Goal: Book appointment/travel/reservation

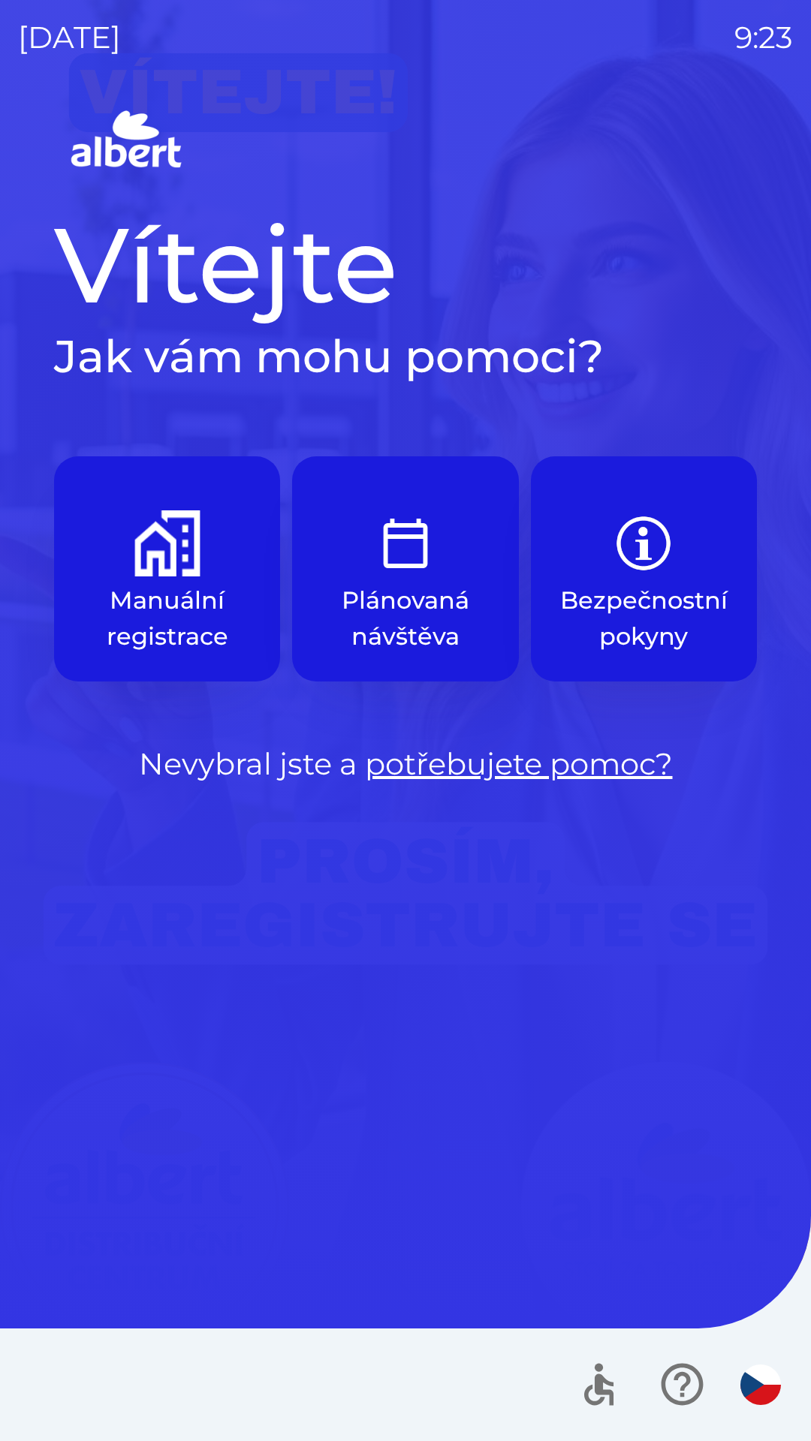
click at [284, 959] on div "Vítejte Jak vám mohu pomoci? Manuální registrace Plánovaná návštěva Bezpečnostn…" at bounding box center [405, 773] width 775 height 1336
click at [399, 609] on p "Plánovaná návštěva" at bounding box center [405, 618] width 154 height 72
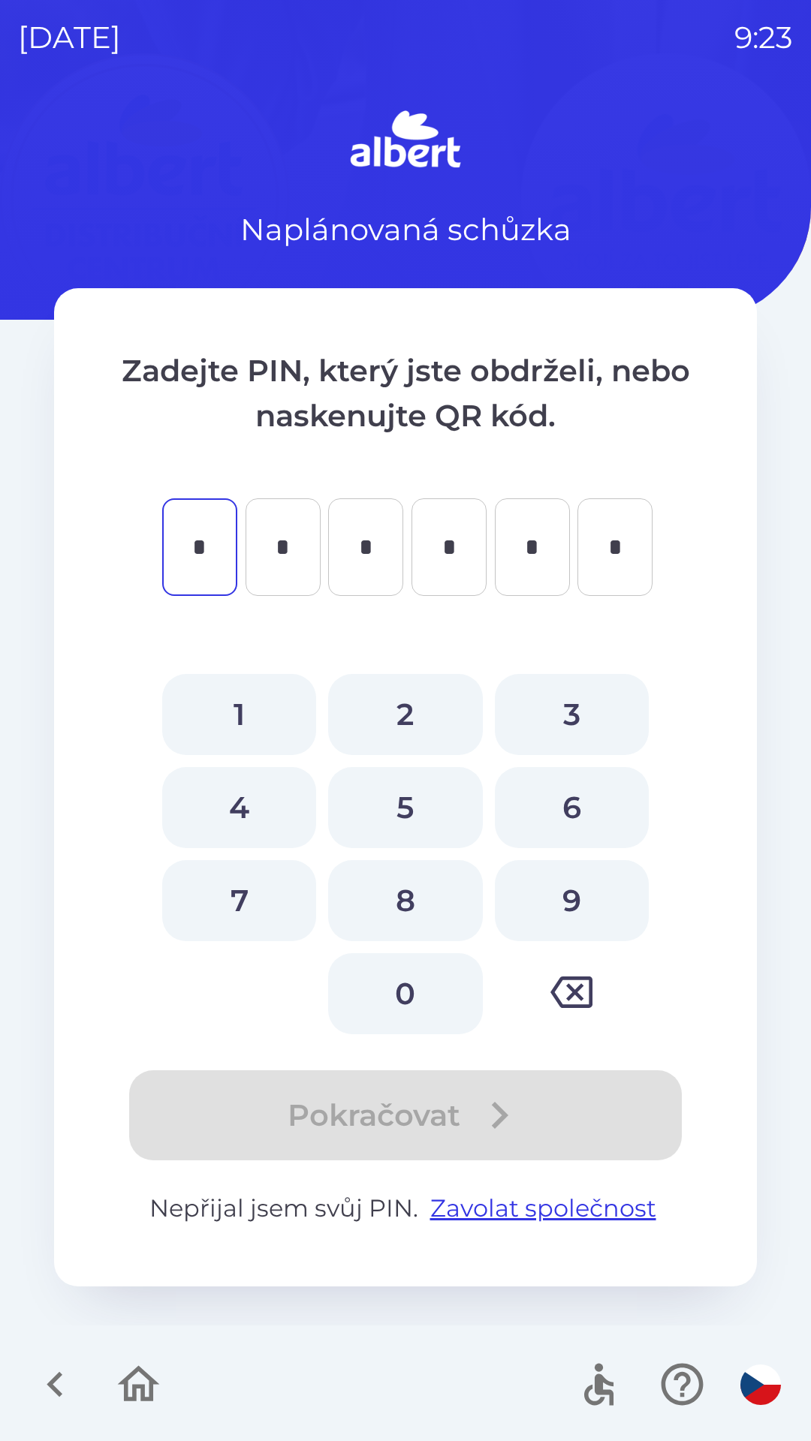
click at [47, 1374] on icon "button" at bounding box center [55, 1384] width 50 height 50
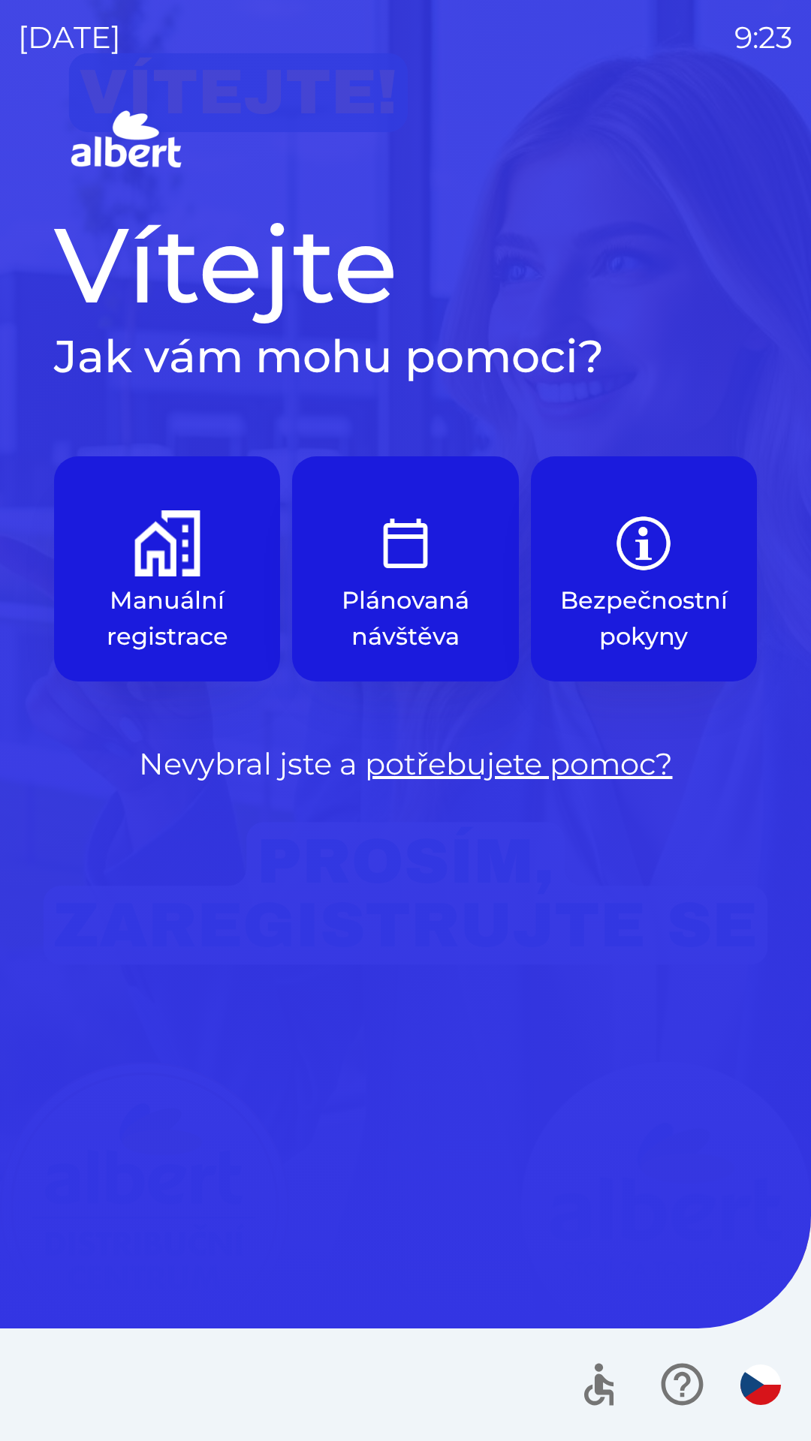
click at [155, 567] on img "button" at bounding box center [167, 543] width 66 height 66
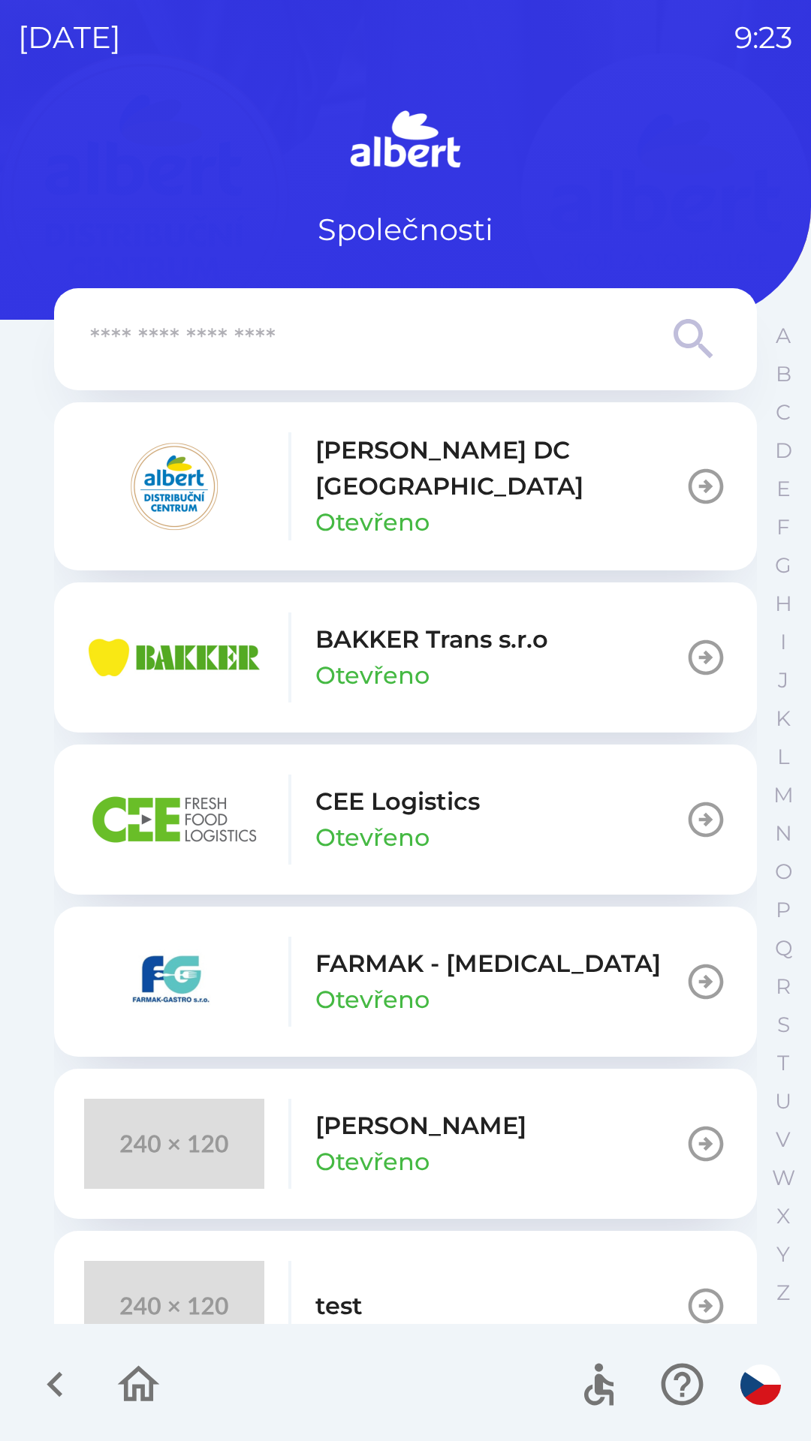
click at [491, 632] on p "BAKKER Trans s.r.o" at bounding box center [431, 639] width 233 height 36
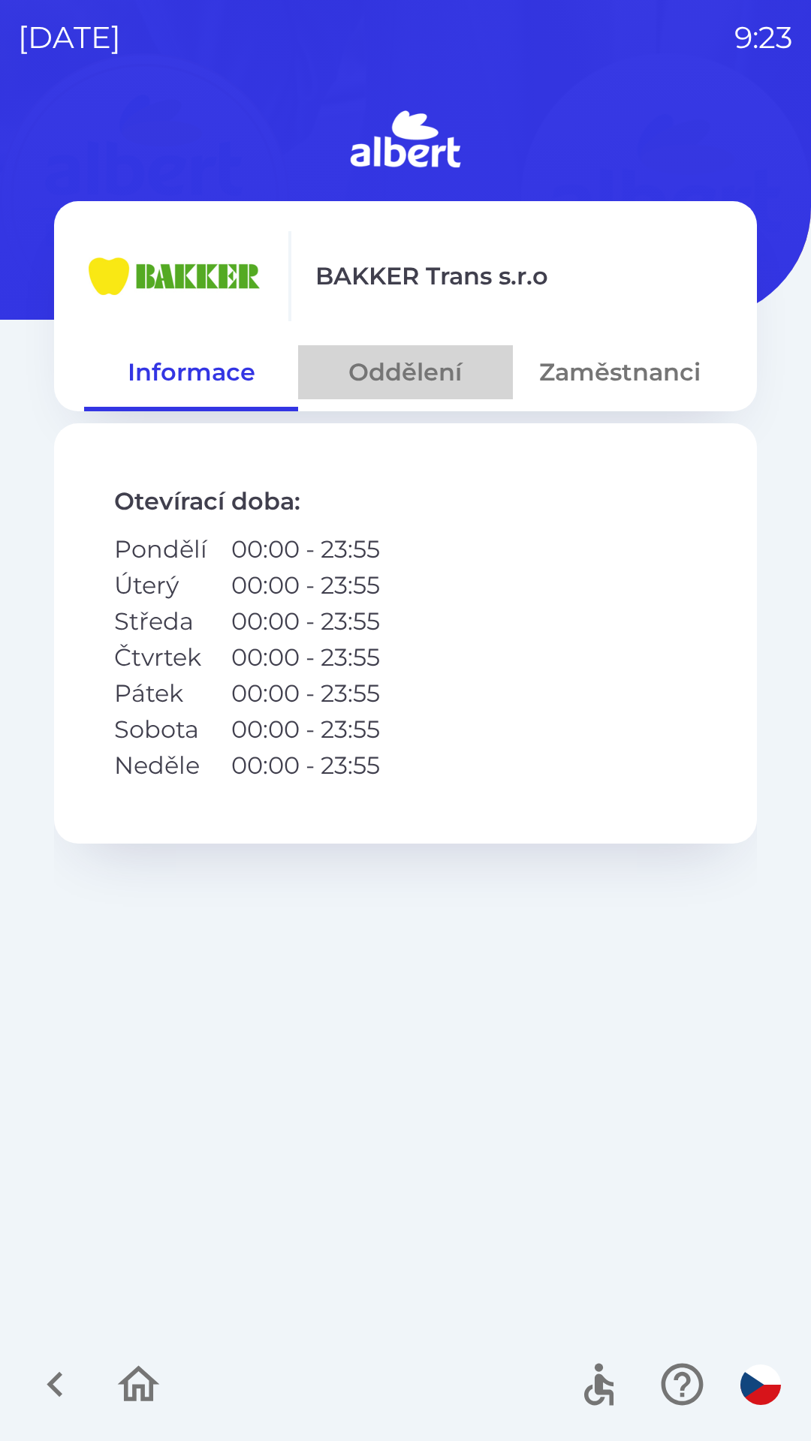
click at [427, 369] on button "Oddělení" at bounding box center [405, 372] width 214 height 54
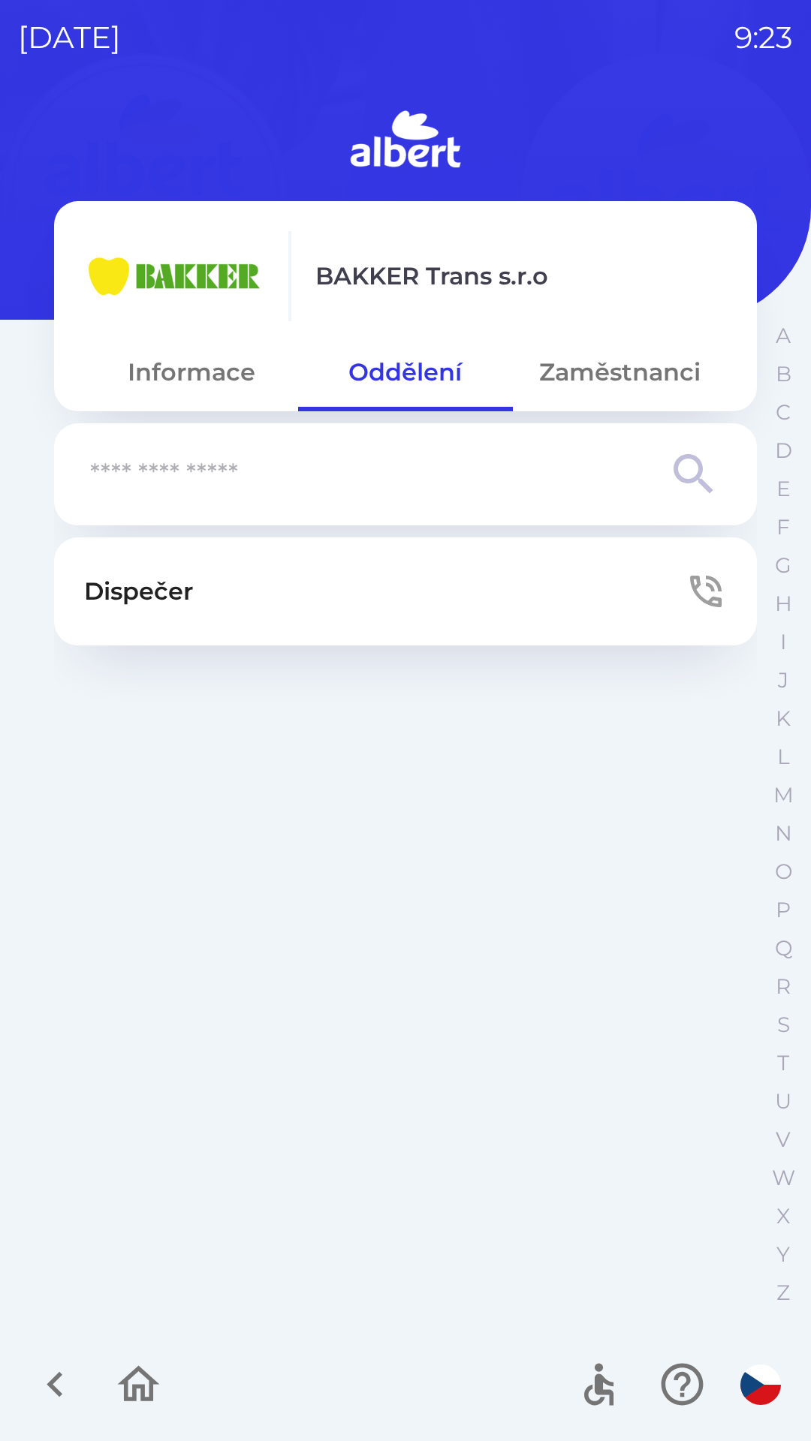
click at [182, 595] on p "Dispečer" at bounding box center [138, 591] width 109 height 36
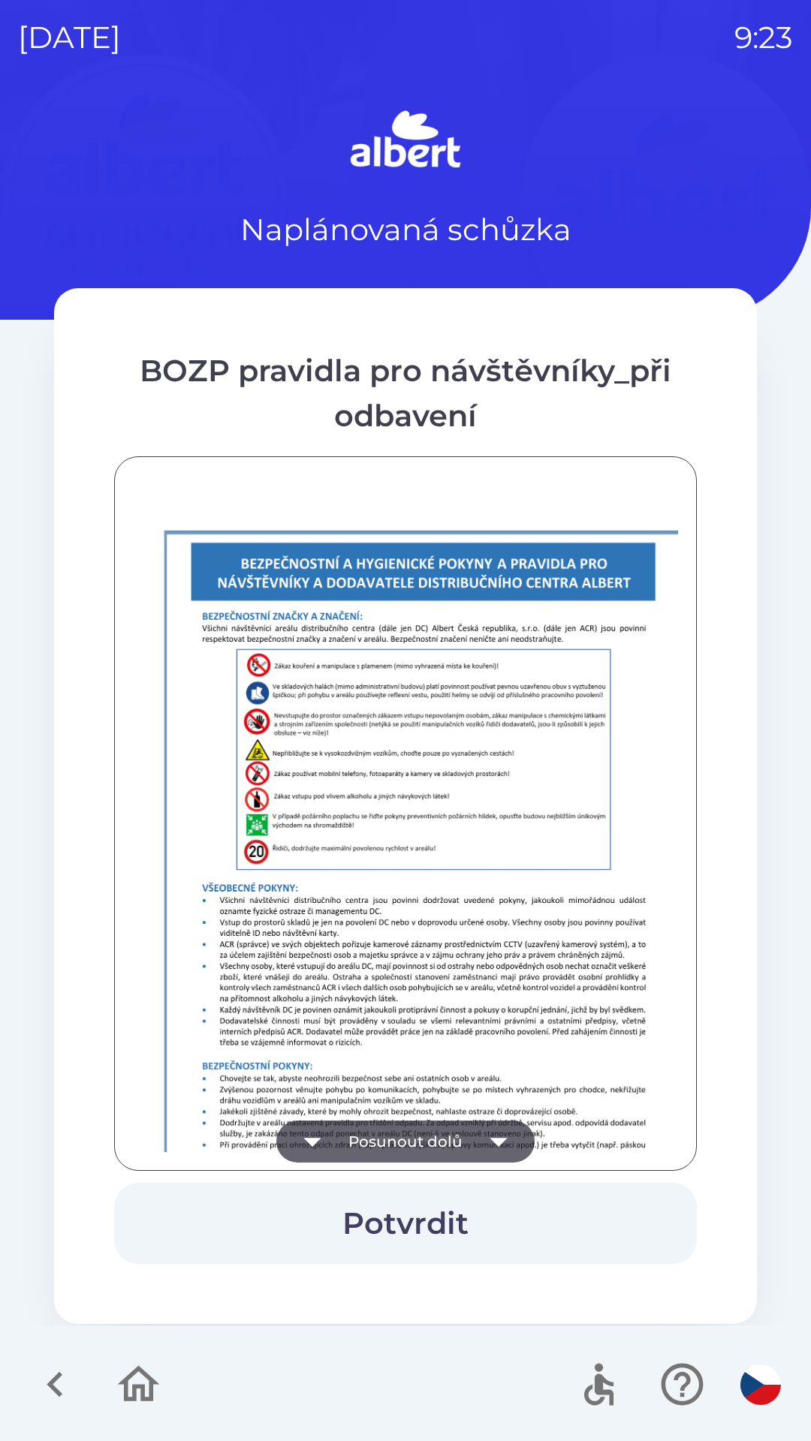
click at [427, 1223] on button "Potvrdit" at bounding box center [405, 1223] width 582 height 81
click at [481, 1133] on icon "button" at bounding box center [498, 1142] width 42 height 42
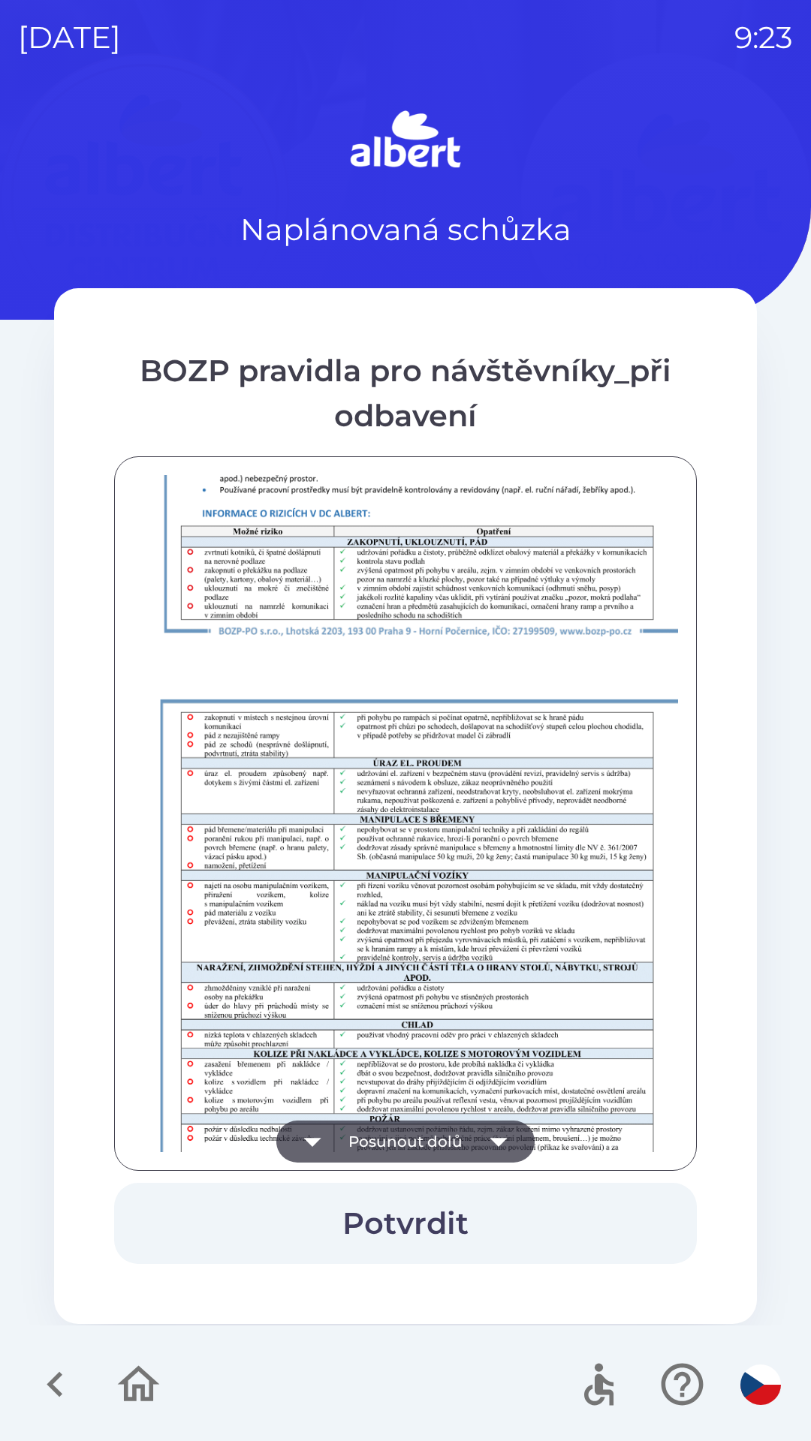
click at [500, 1144] on icon "button" at bounding box center [497, 1142] width 17 height 9
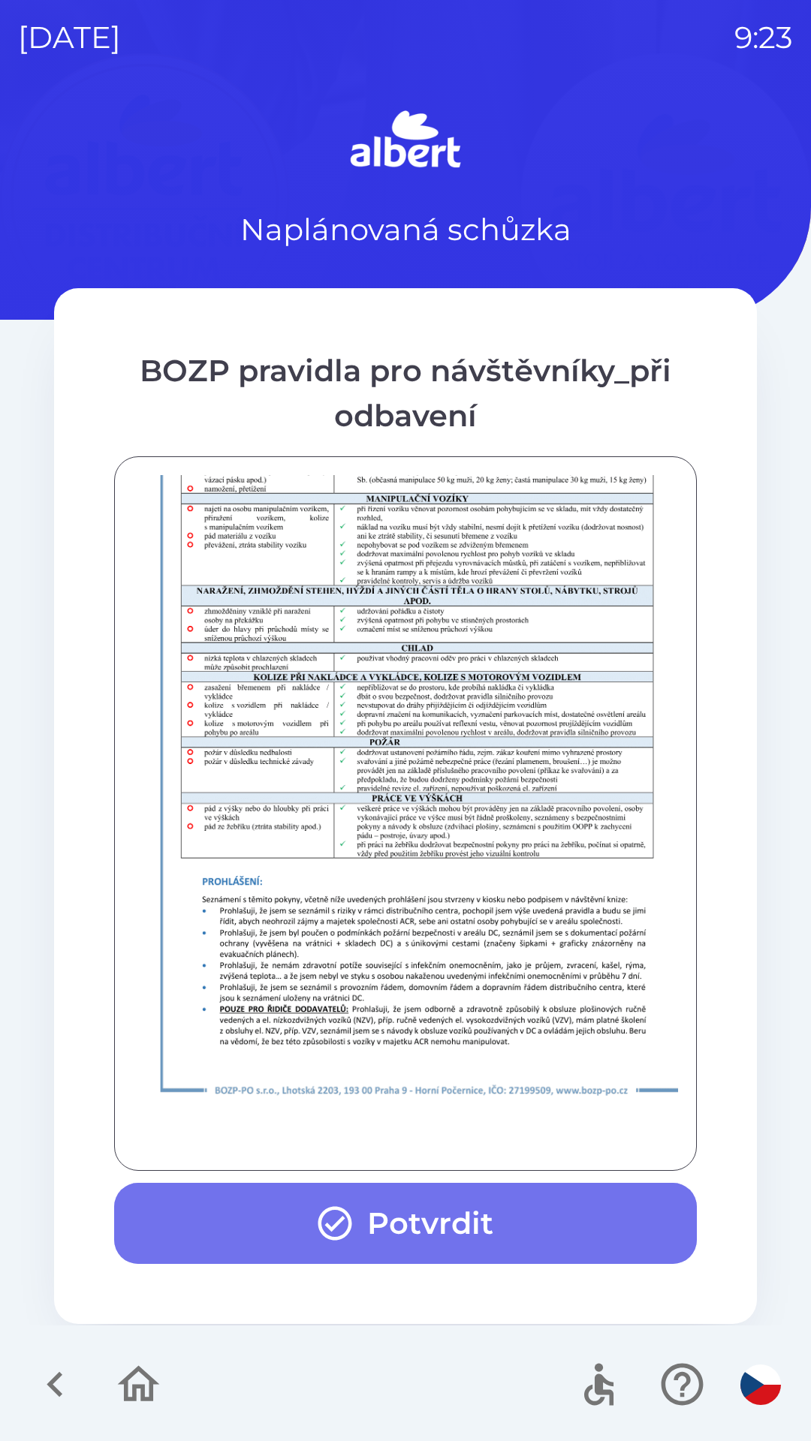
click at [471, 1223] on button "Potvrdit" at bounding box center [405, 1223] width 582 height 81
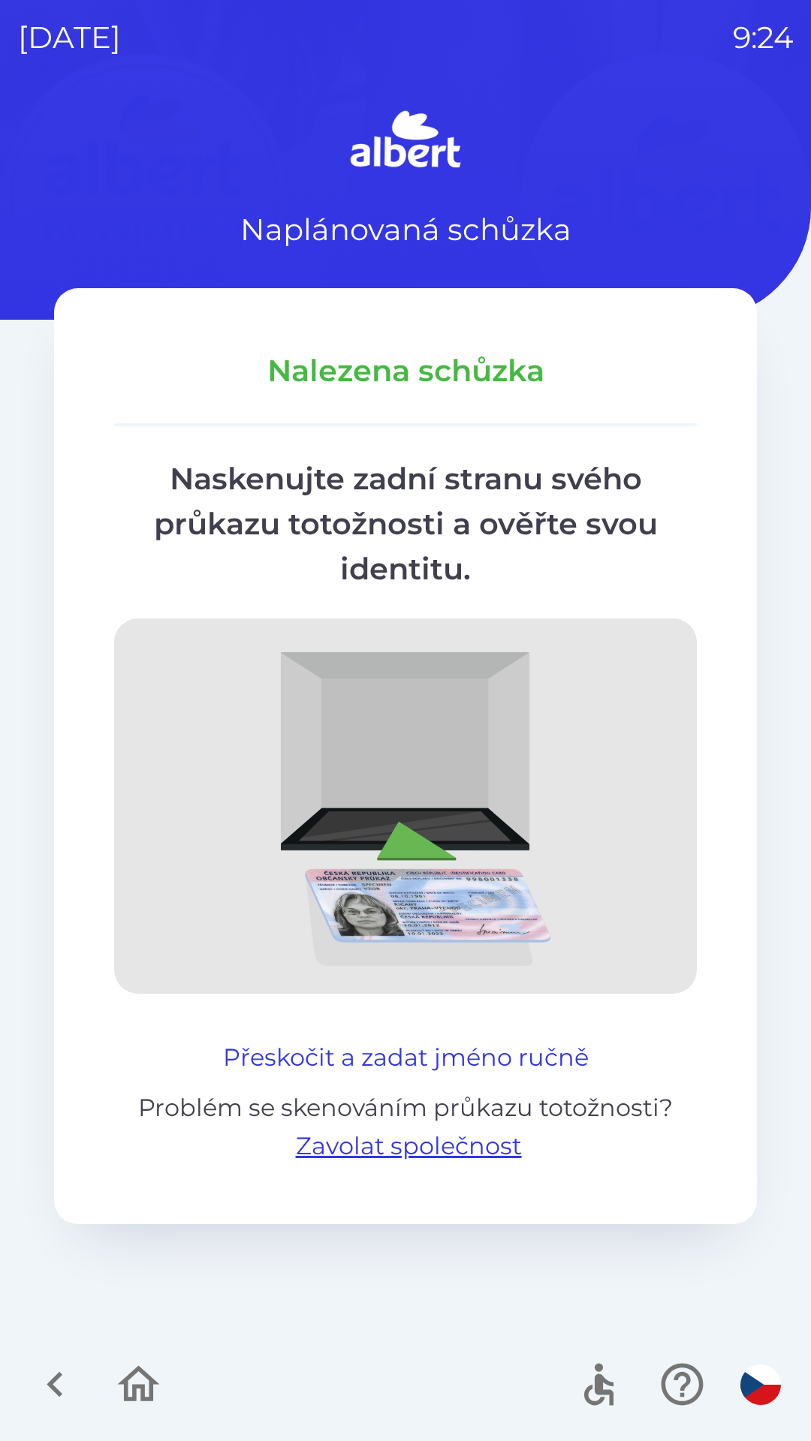
click at [561, 1058] on button "Přeskočit a zadat jméno ručně" at bounding box center [406, 1058] width 378 height 36
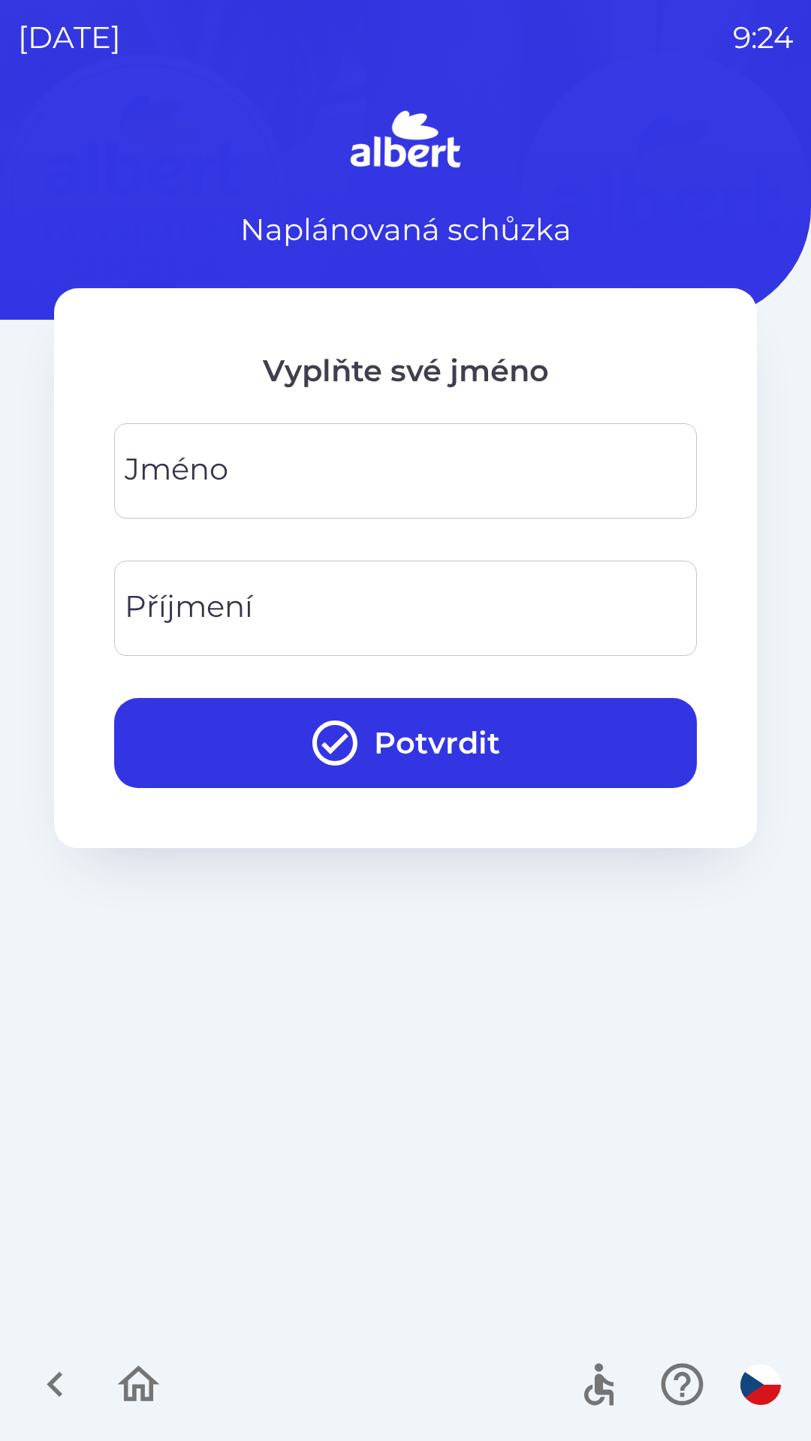
click at [292, 477] on input "Jméno" at bounding box center [405, 470] width 546 height 59
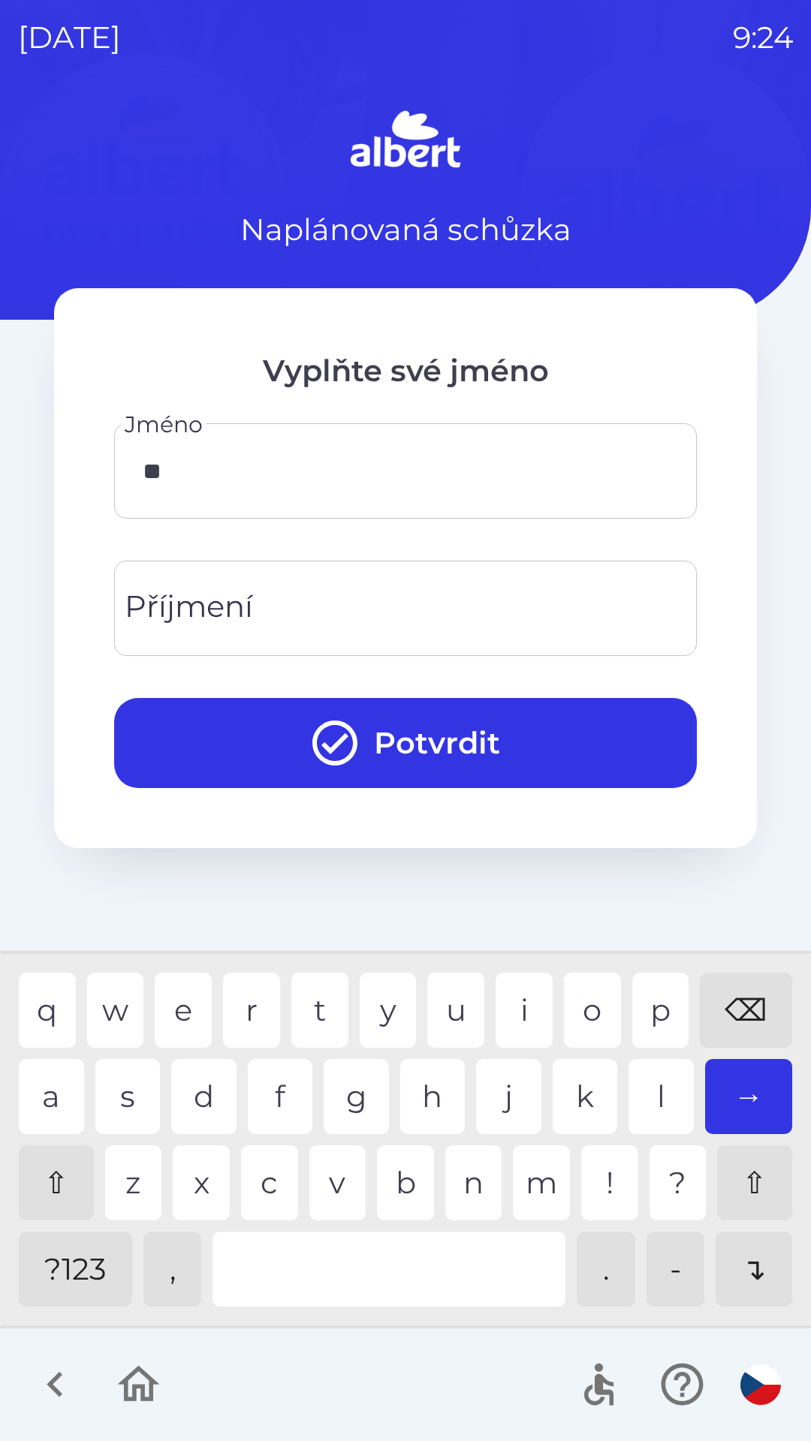
click at [597, 1008] on div "o" at bounding box center [592, 1010] width 57 height 75
click at [742, 1011] on div "⌫" at bounding box center [746, 1010] width 92 height 75
type input "*****"
click at [330, 594] on input "Příjmení" at bounding box center [405, 608] width 546 height 59
click at [474, 1182] on div "n" at bounding box center [473, 1182] width 57 height 75
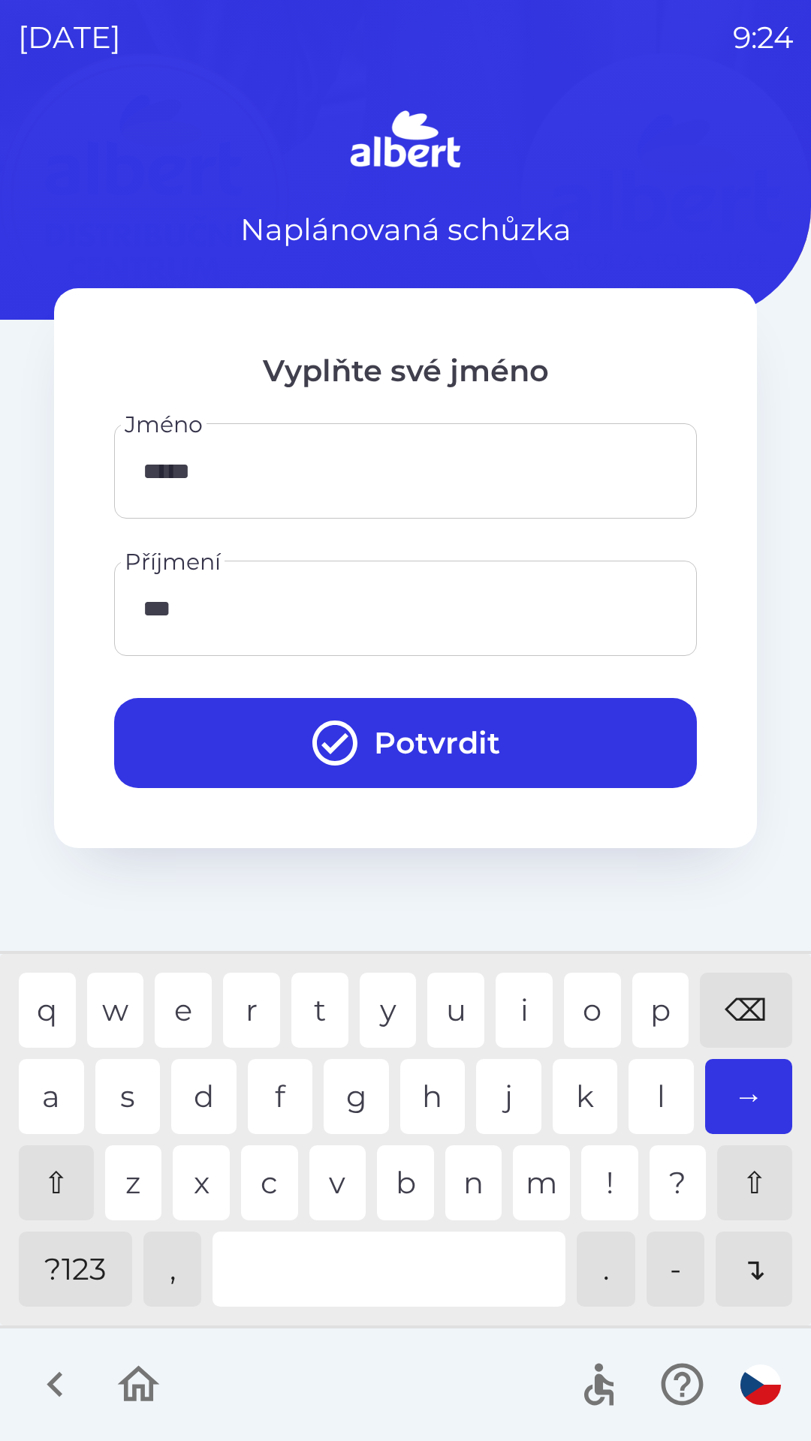
type input "****"
click at [44, 1097] on div "a" at bounding box center [51, 1096] width 65 height 75
click at [472, 747] on button "Potvrdit" at bounding box center [405, 743] width 582 height 90
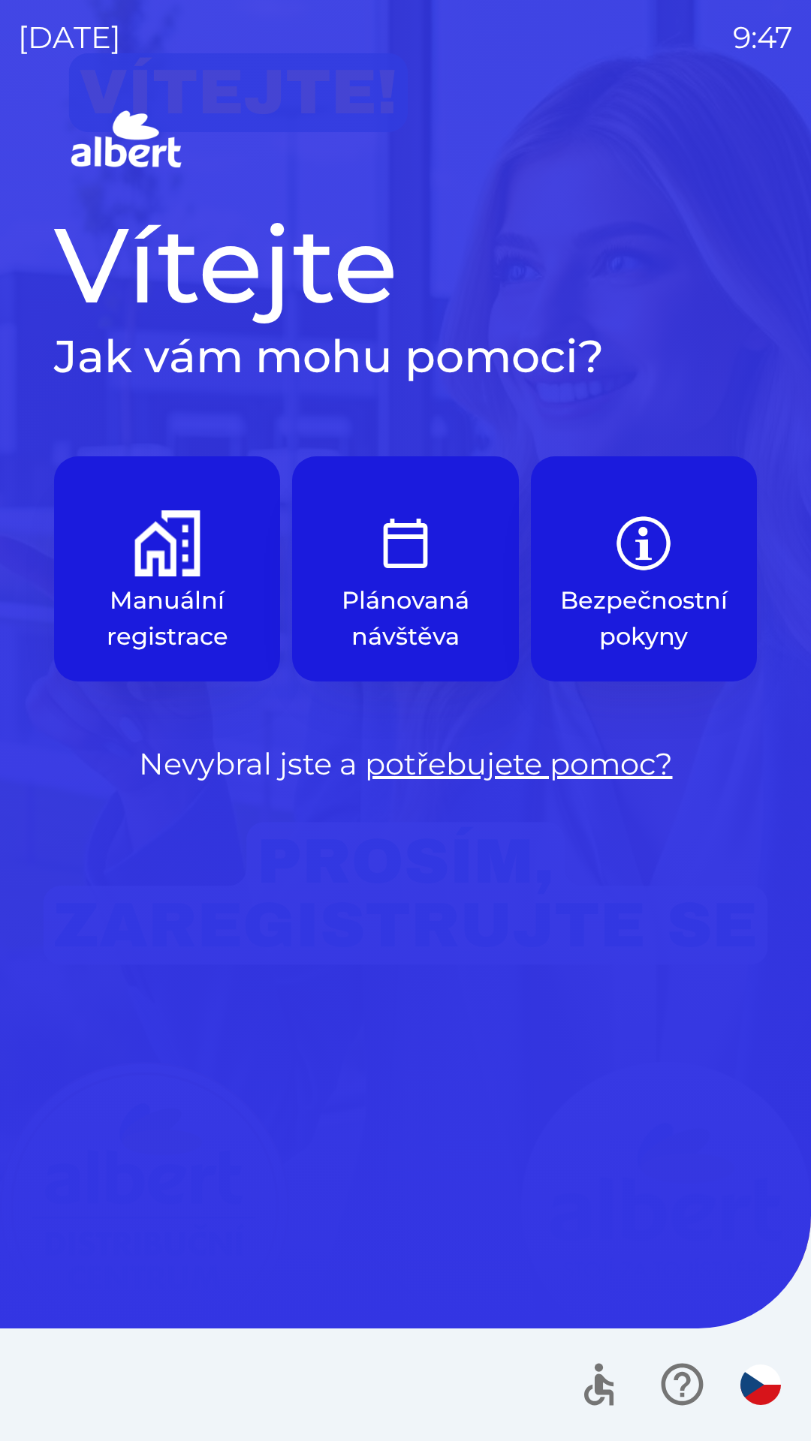
click at [164, 562] on img "button" at bounding box center [167, 543] width 66 height 66
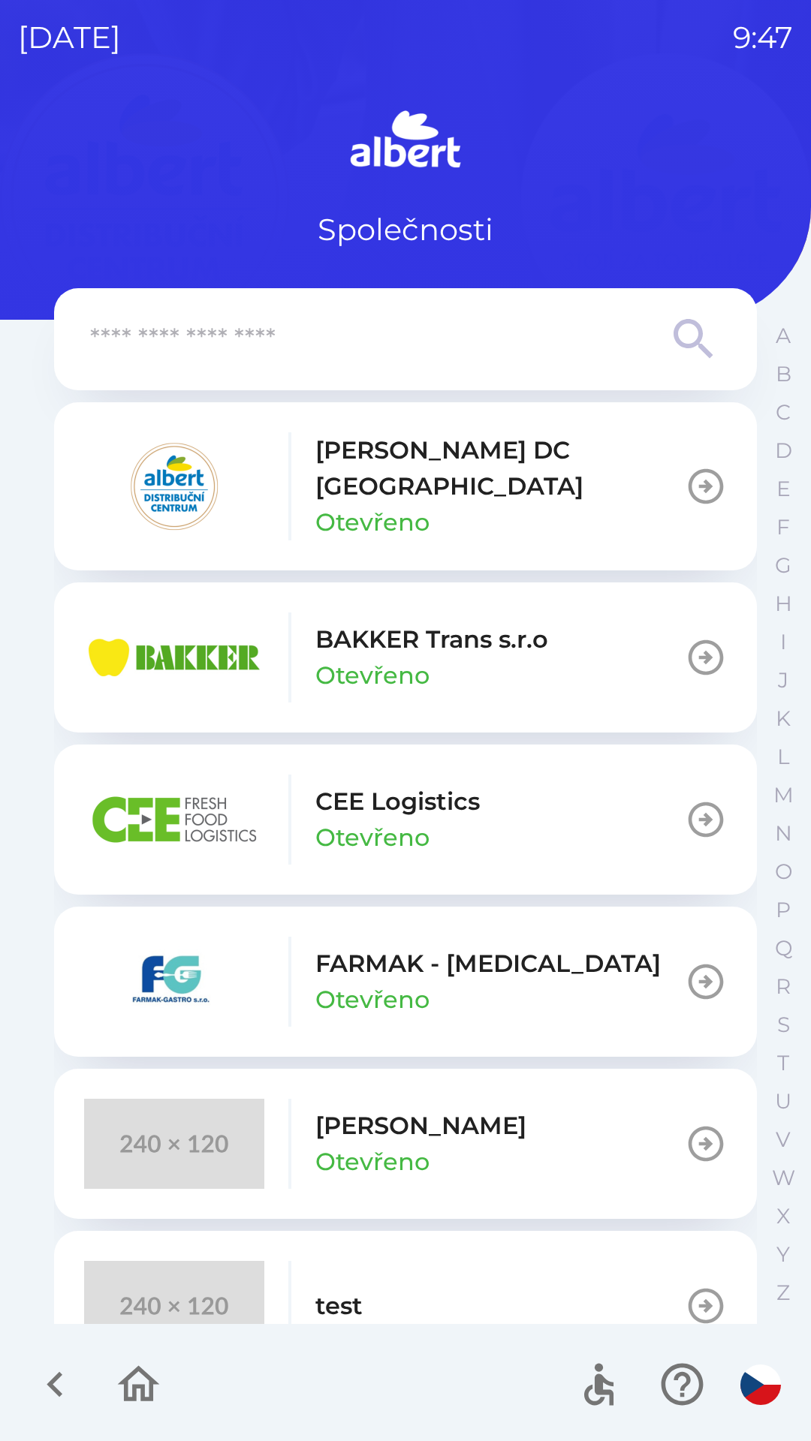
click at [426, 463] on p "[PERSON_NAME] DC [GEOGRAPHIC_DATA]" at bounding box center [499, 468] width 369 height 72
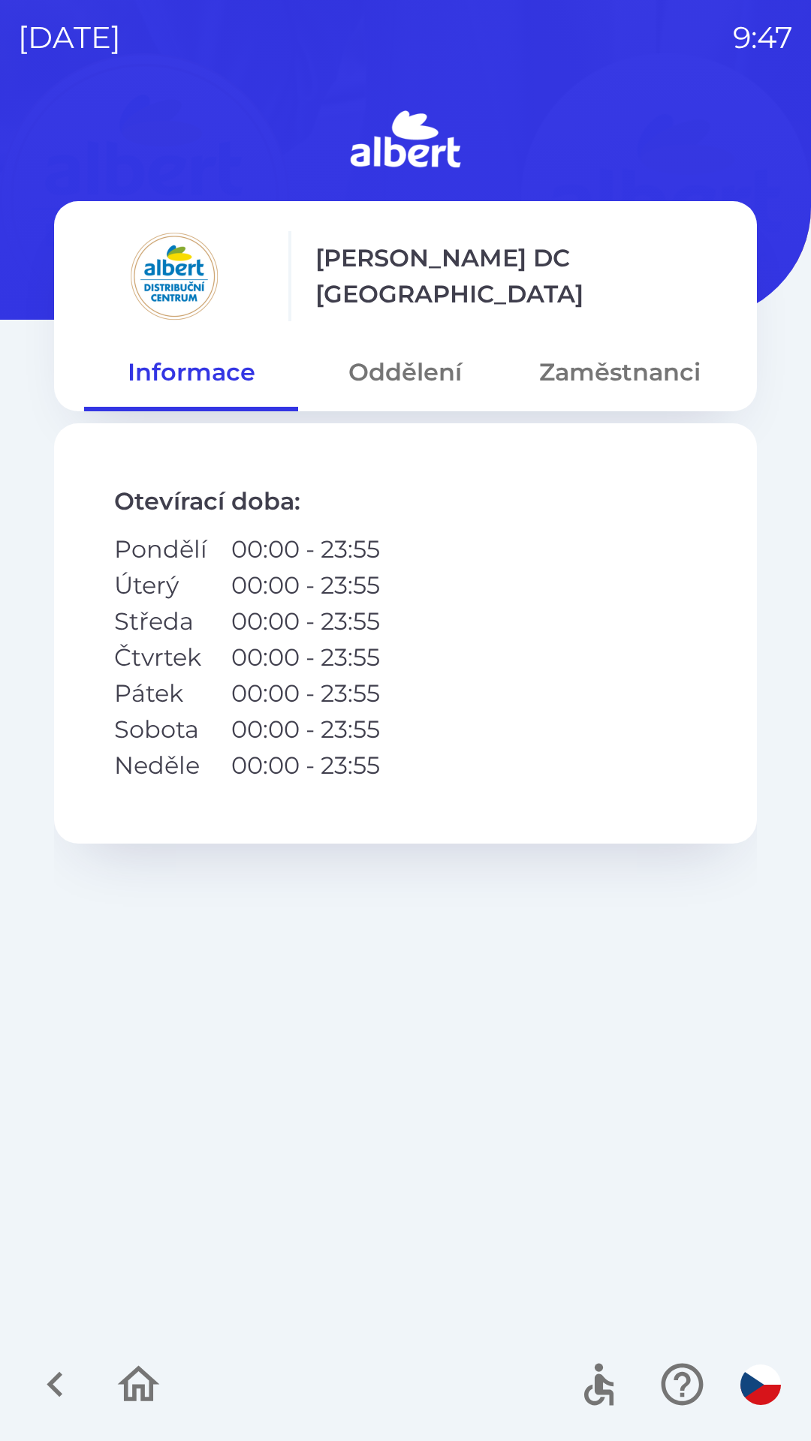
click at [413, 365] on button "Oddělení" at bounding box center [405, 372] width 214 height 54
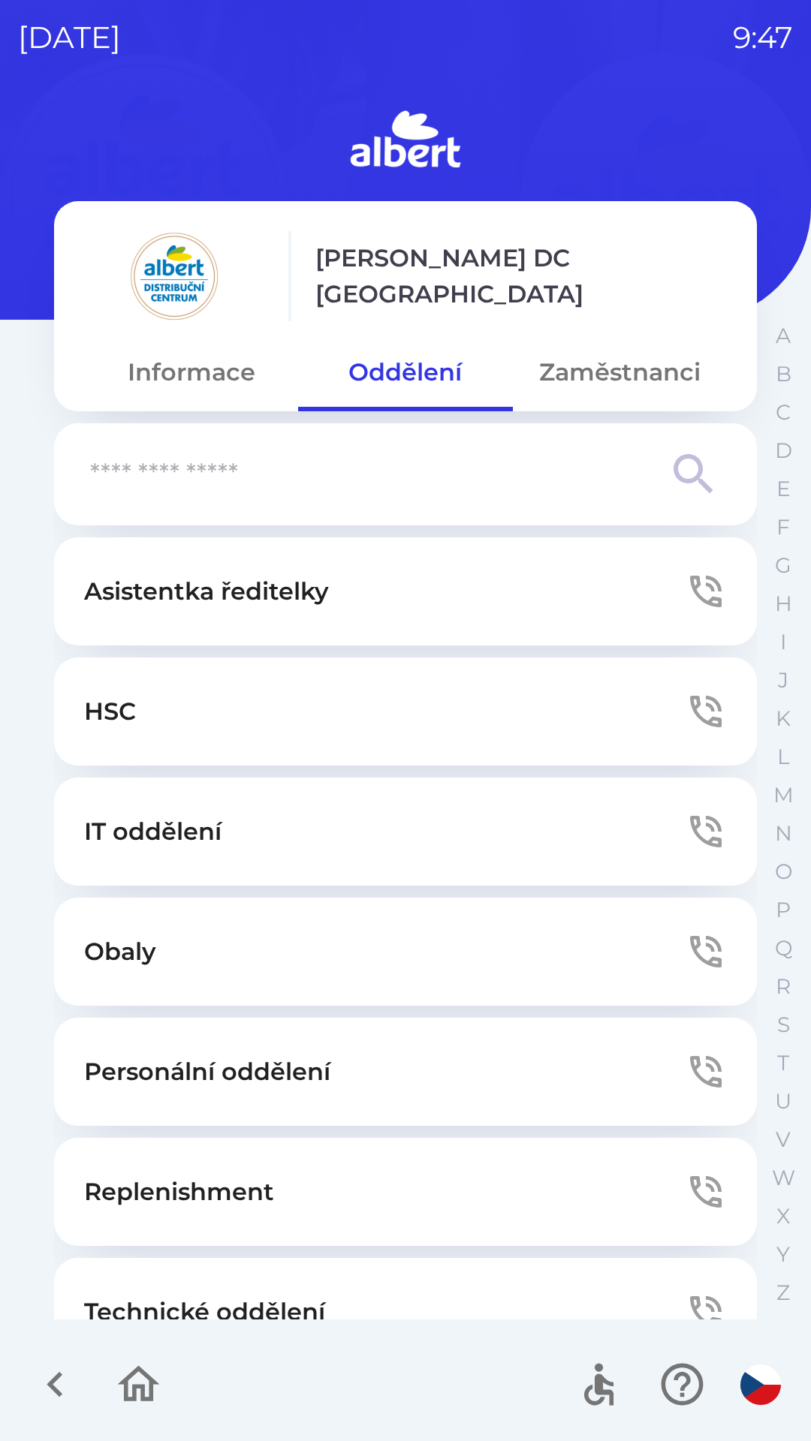
click at [290, 1287] on button "Technické oddělení" at bounding box center [405, 1312] width 703 height 108
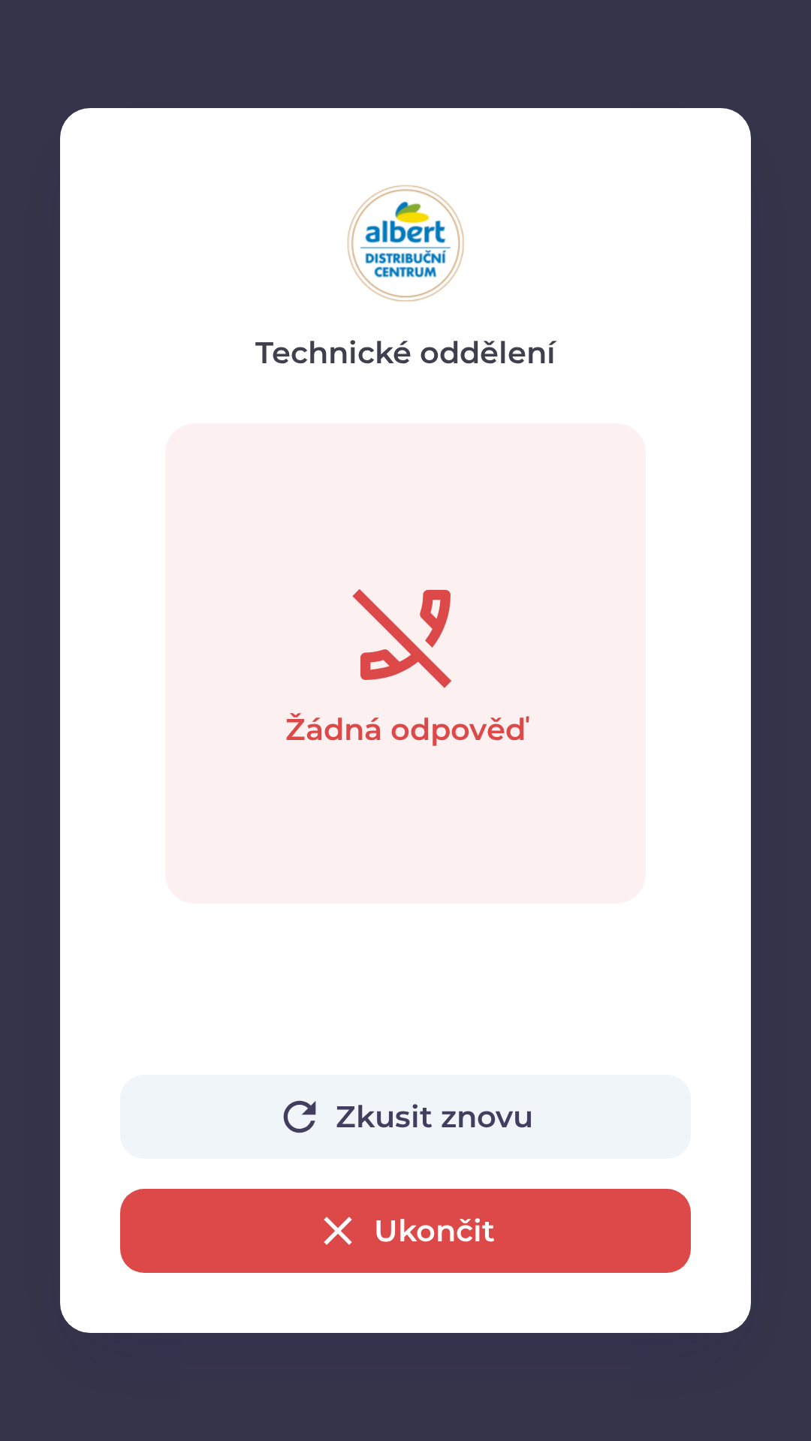
click at [268, 1244] on button "Ukončit" at bounding box center [405, 1231] width 570 height 84
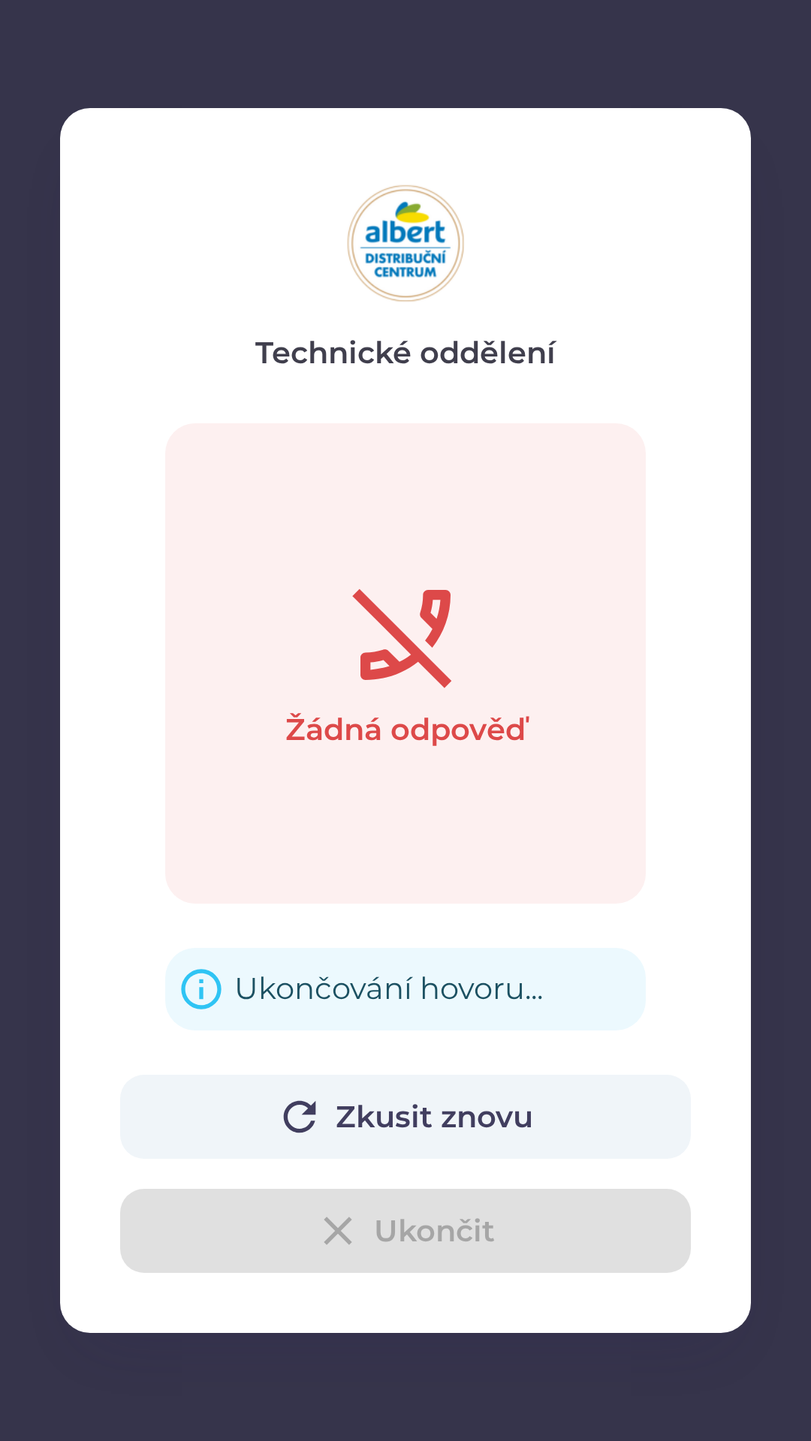
click at [361, 1099] on button "Zkusit znovu" at bounding box center [405, 1117] width 570 height 84
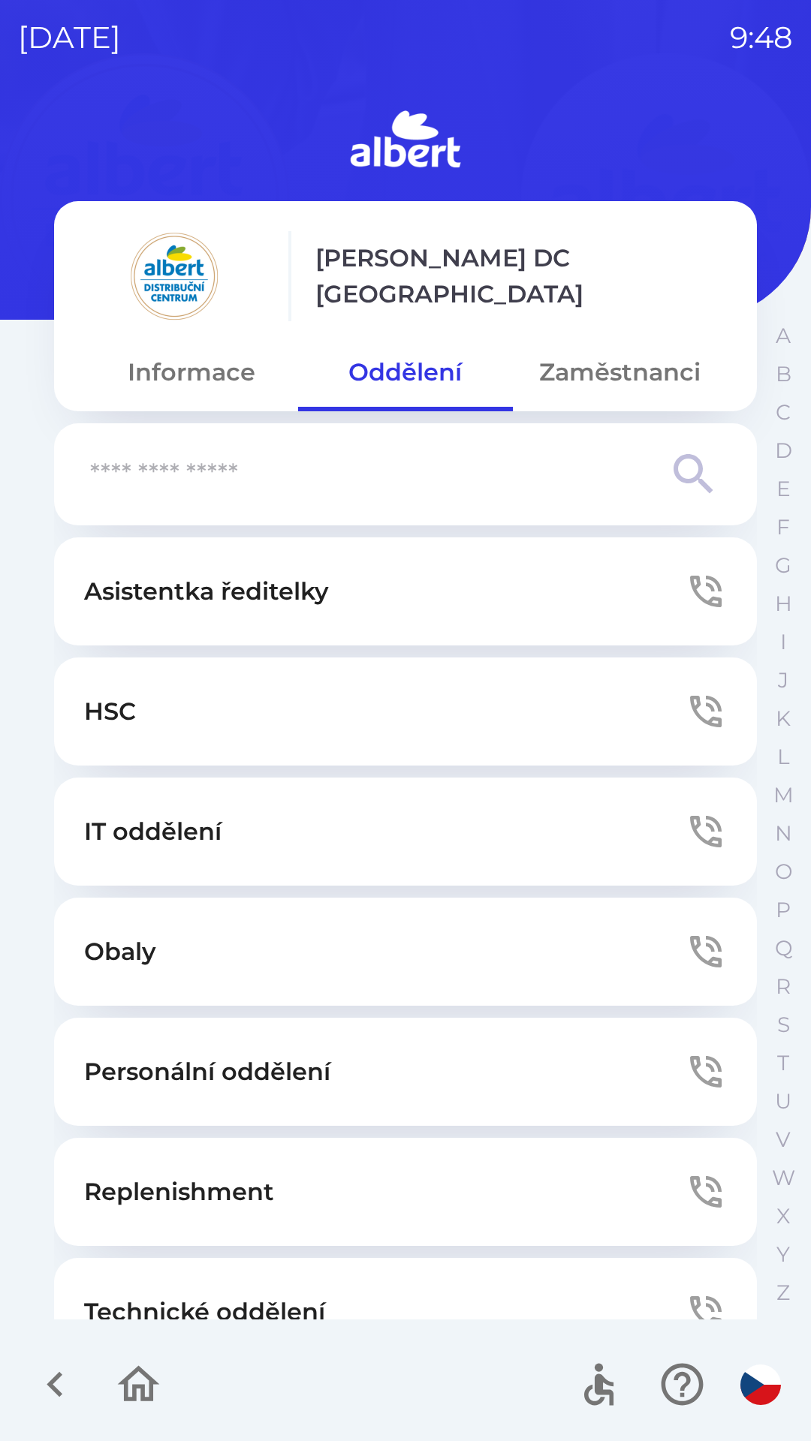
scroll to position [47, 0]
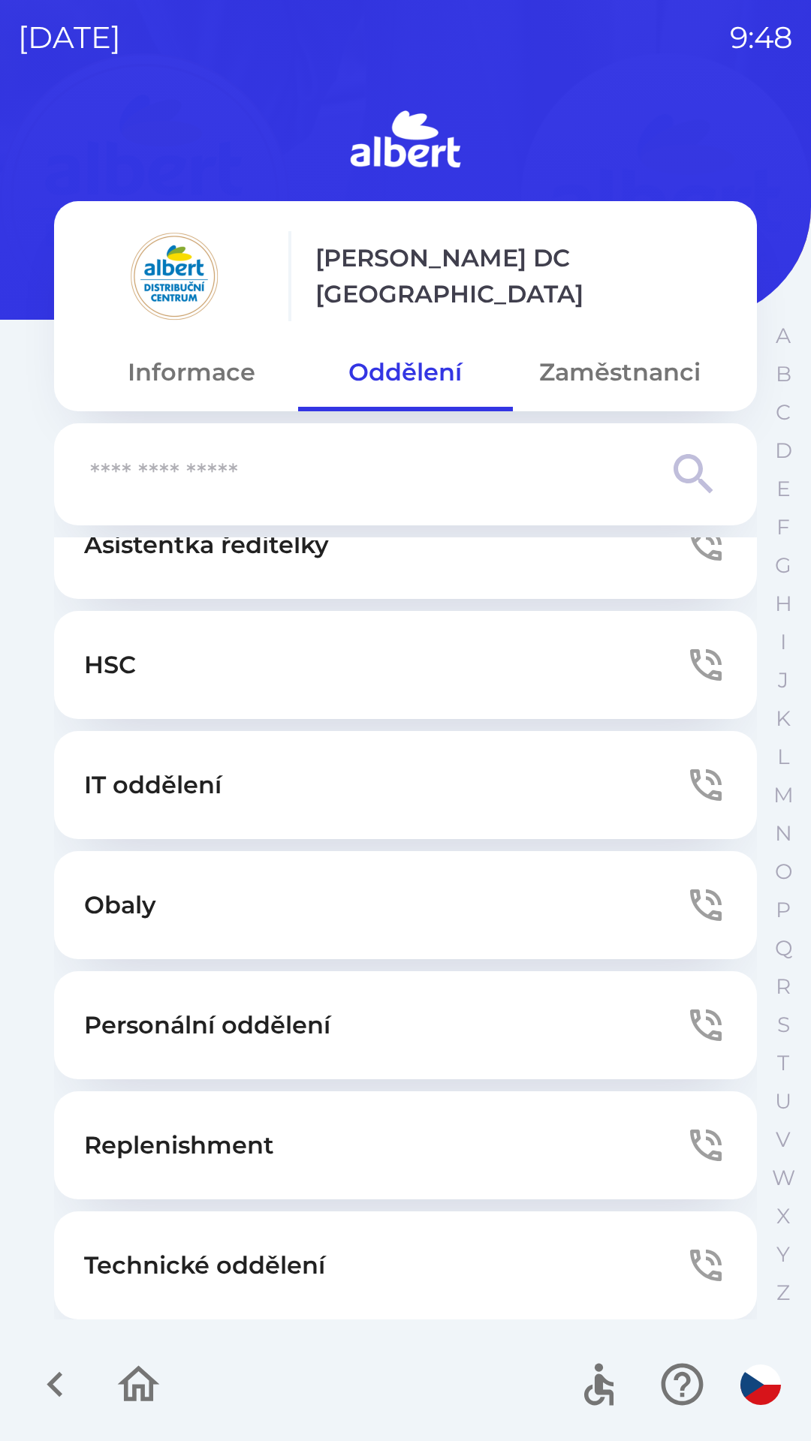
click at [131, 1245] on button "Technické oddělení" at bounding box center [405, 1265] width 703 height 108
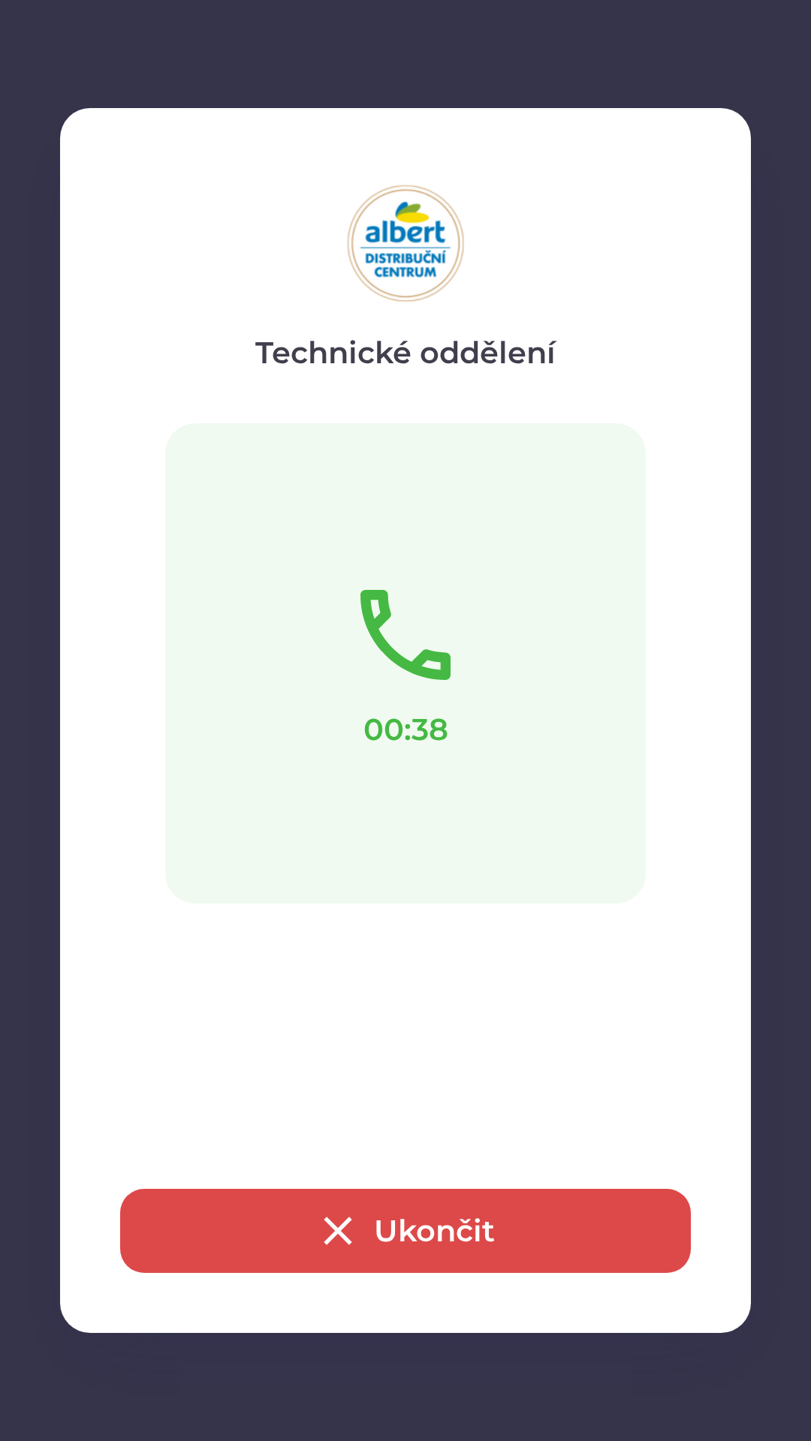
click at [255, 1237] on button "Ukončit" at bounding box center [405, 1231] width 570 height 84
